Goal: Find specific page/section: Find specific page/section

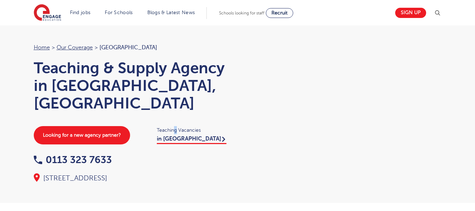
click at [177, 126] on div "Teaching Vacancies in [GEOGRAPHIC_DATA]" at bounding box center [194, 134] width 88 height 17
click at [178, 135] on link "in [GEOGRAPHIC_DATA]" at bounding box center [192, 139] width 70 height 8
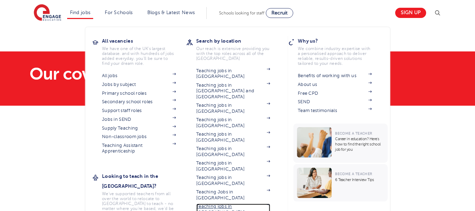
click at [224, 203] on link "Teaching jobs in [GEOGRAPHIC_DATA]" at bounding box center [233, 209] width 74 height 12
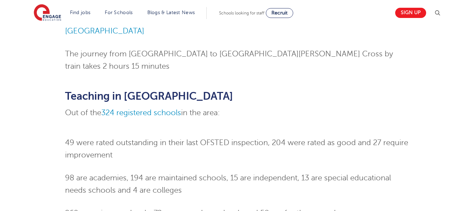
scroll to position [475, 0]
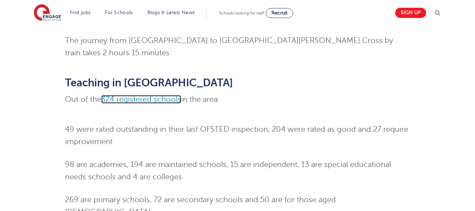
click at [132, 95] on span "324 registered schools" at bounding box center [141, 99] width 80 height 8
